Goal: Transaction & Acquisition: Purchase product/service

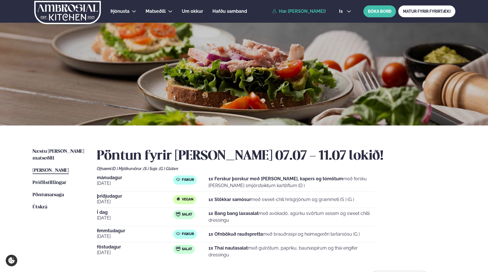
scroll to position [56, 0]
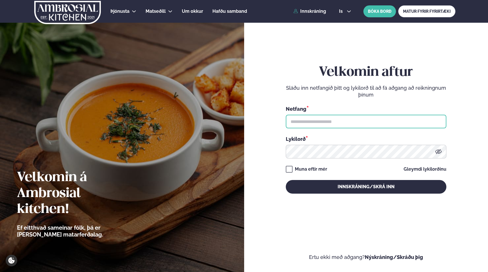
click at [326, 125] on input "text" at bounding box center [366, 122] width 161 height 14
type input "**********"
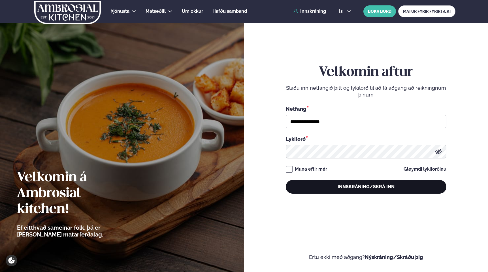
click at [365, 183] on button "Innskráning/Skrá inn" at bounding box center [366, 187] width 161 height 14
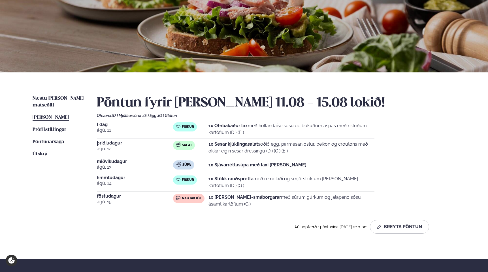
scroll to position [58, 0]
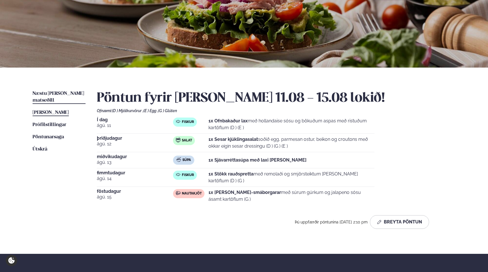
click at [65, 96] on link "Næstu [PERSON_NAME] matseðill Næsta vika" at bounding box center [59, 97] width 53 height 14
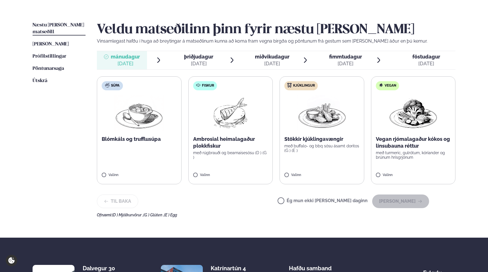
scroll to position [135, 0]
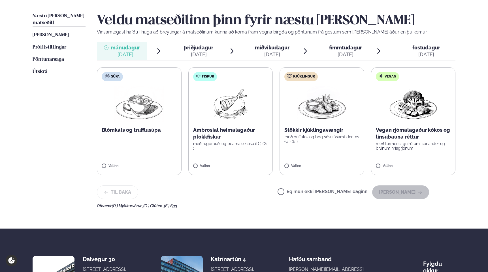
click at [221, 154] on label "Fiskur Ambrosial heimalagaður plokkfiskur með rúgbrauði og bearnaisesósu (D ) (…" at bounding box center [231, 121] width 85 height 108
click at [229, 97] on img at bounding box center [231, 104] width 36 height 36
click at [401, 192] on button "[PERSON_NAME]" at bounding box center [401, 192] width 57 height 14
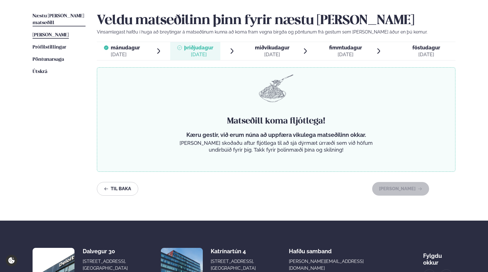
click at [69, 33] on span "[PERSON_NAME]" at bounding box center [51, 35] width 36 height 5
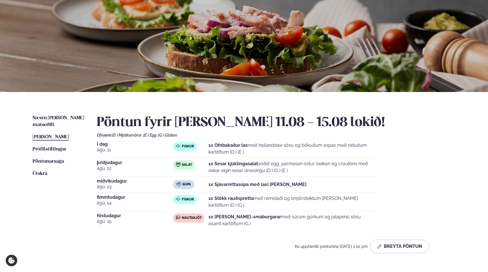
scroll to position [46, 0]
